Goal: Check status

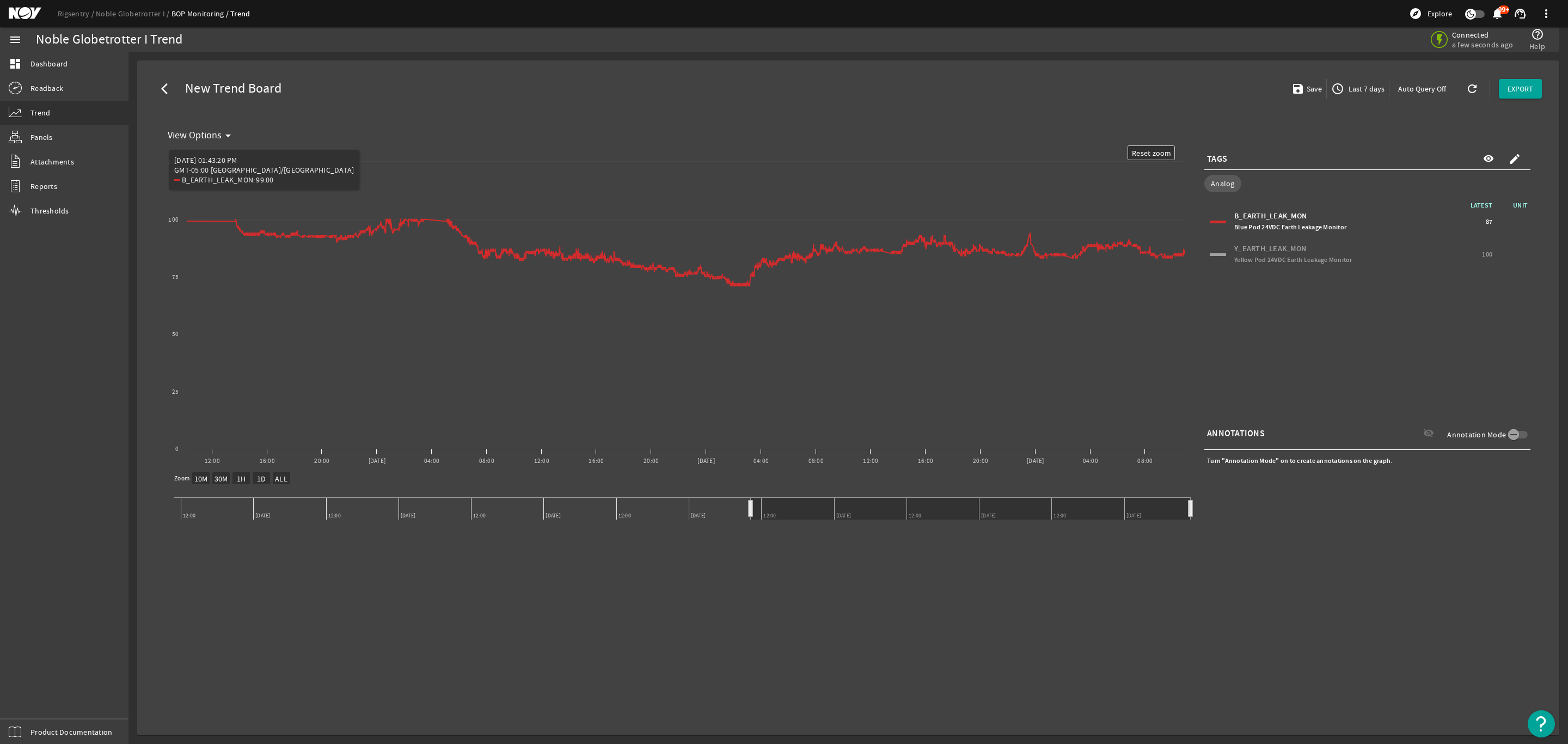
select select "10M"
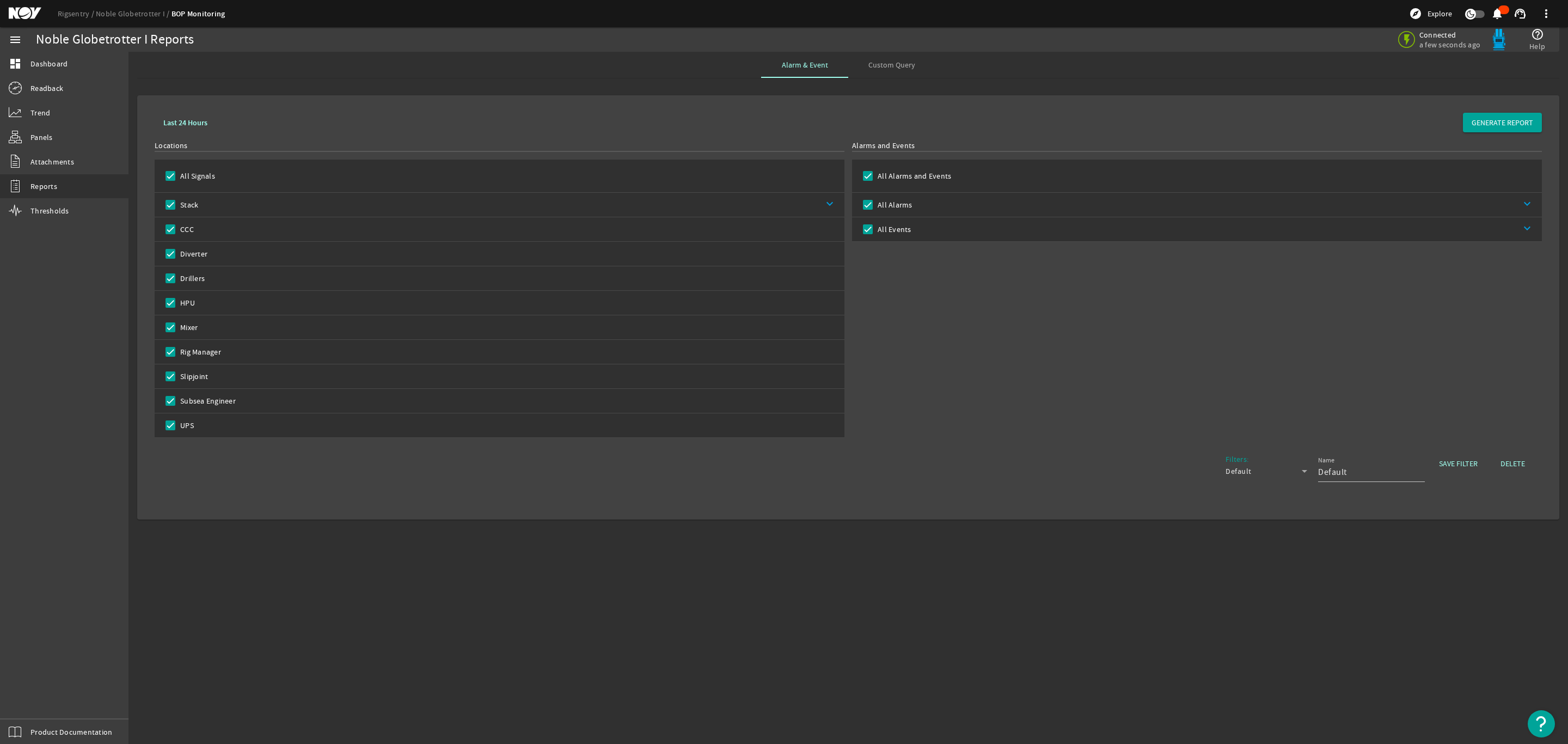
click at [15, 11] on mat-icon at bounding box center [33, 14] width 49 height 13
